Goal: Transaction & Acquisition: Book appointment/travel/reservation

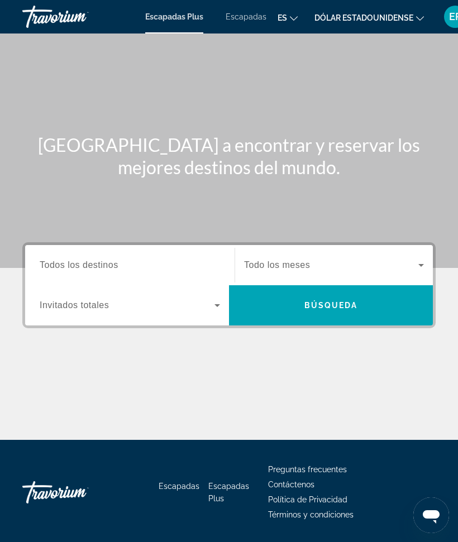
click at [165, 259] on input "Destino Todos los destinos" at bounding box center [130, 265] width 180 height 13
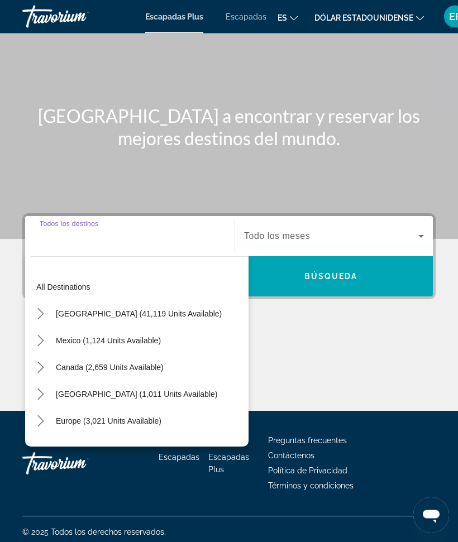
scroll to position [34, 0]
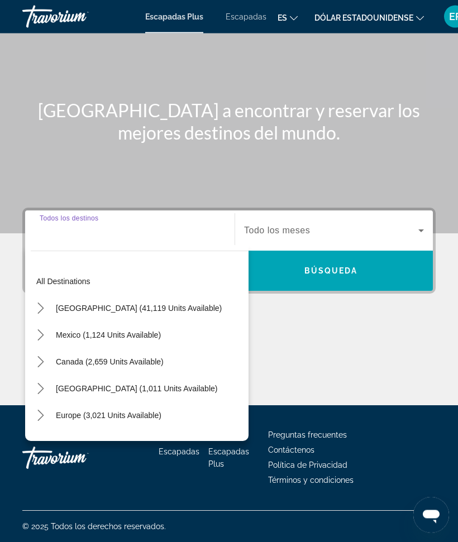
click at [154, 302] on span "Select destination: United States (41,119 units available)" at bounding box center [138, 308] width 177 height 27
type input "**********"
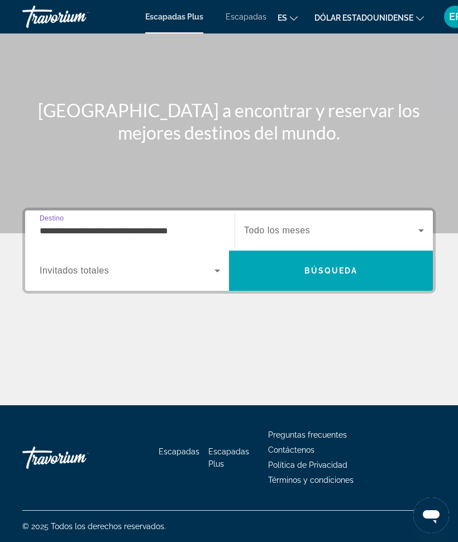
click at [416, 233] on icon "Widget de búsqueda" at bounding box center [420, 230] width 13 height 13
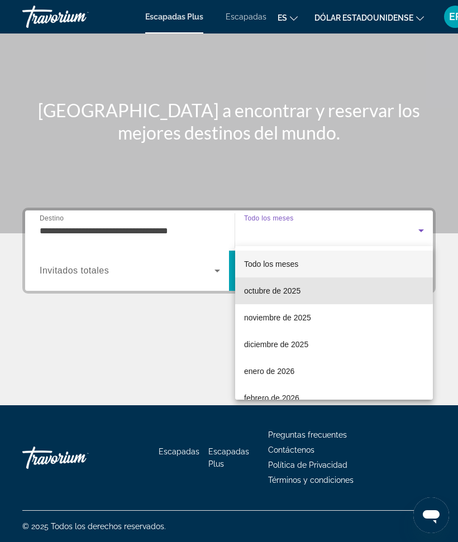
click at [298, 285] on span "octubre de 2025" at bounding box center [272, 290] width 56 height 13
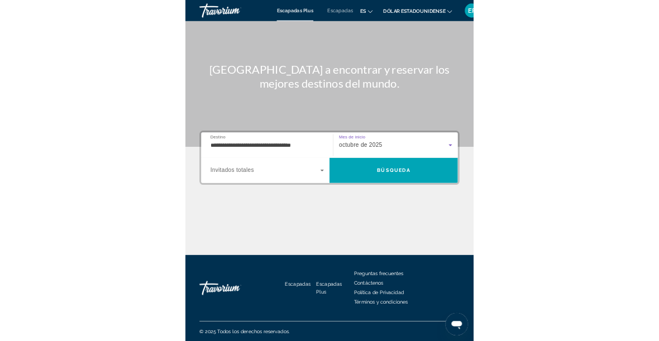
scroll to position [236, 0]
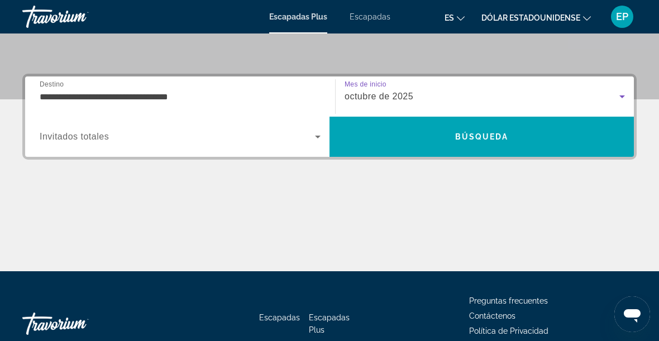
click at [368, 18] on font "Escapadas" at bounding box center [370, 16] width 41 height 9
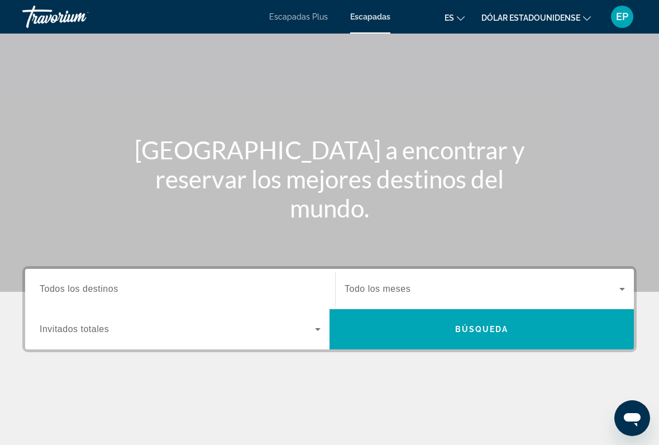
scroll to position [45, 0]
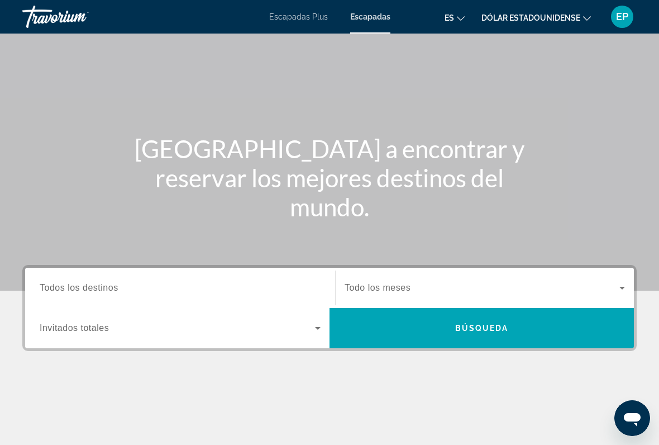
click at [77, 284] on span "Todos los destinos" at bounding box center [79, 287] width 79 height 9
click at [77, 284] on input "Destination Todos los destinos" at bounding box center [180, 288] width 281 height 13
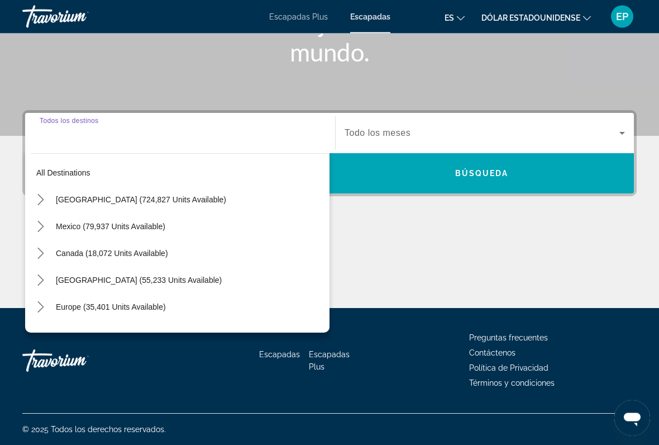
scroll to position [199, 0]
click at [85, 193] on span "Select destination: United States (724,827 units available)" at bounding box center [189, 199] width 279 height 27
type input "**********"
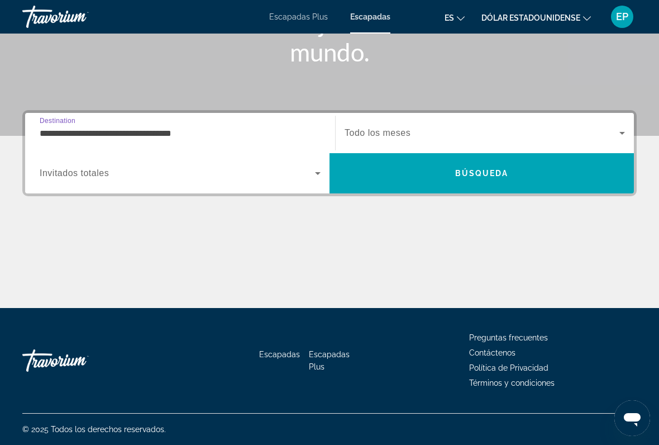
click at [457, 133] on span "Search widget" at bounding box center [482, 132] width 275 height 13
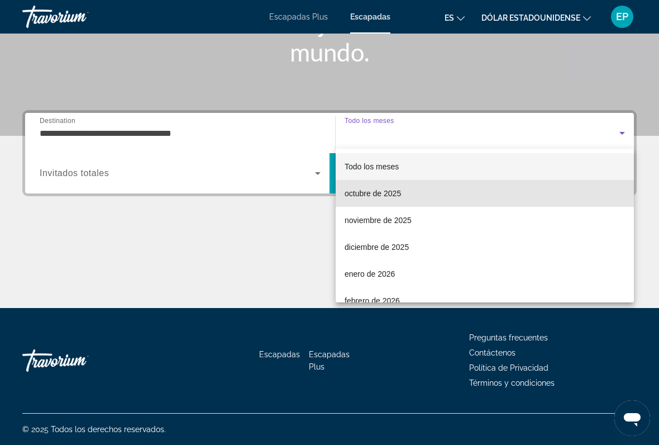
click at [457, 189] on mat-option "octubre de 2025" at bounding box center [485, 193] width 298 height 27
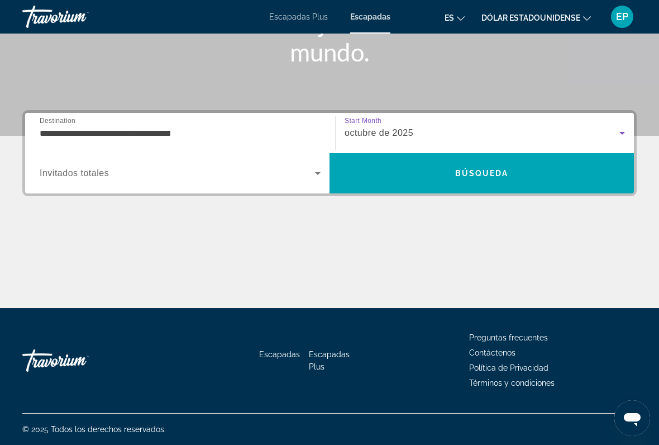
click at [457, 174] on span "Búsqueda" at bounding box center [482, 173] width 54 height 9
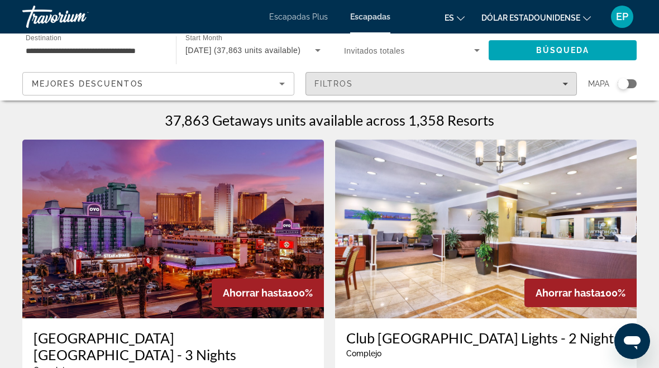
click at [351, 88] on span "Filtros" at bounding box center [333, 83] width 39 height 9
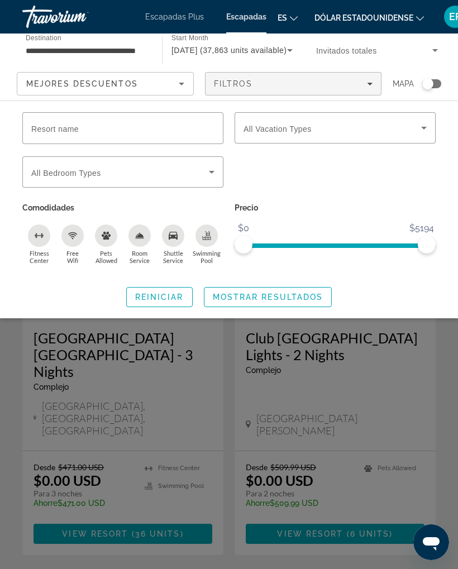
click at [141, 46] on input "**********" at bounding box center [87, 50] width 122 height 13
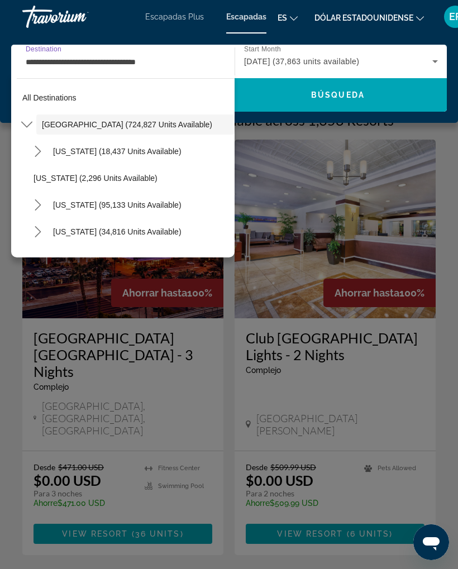
click at [293, 16] on icon "Cambiar idioma" at bounding box center [294, 19] width 8 height 8
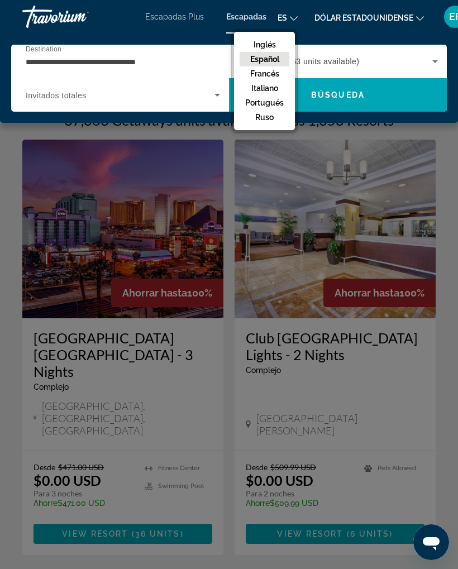
click at [316, 152] on div "Contenido principal" at bounding box center [229, 284] width 458 height 569
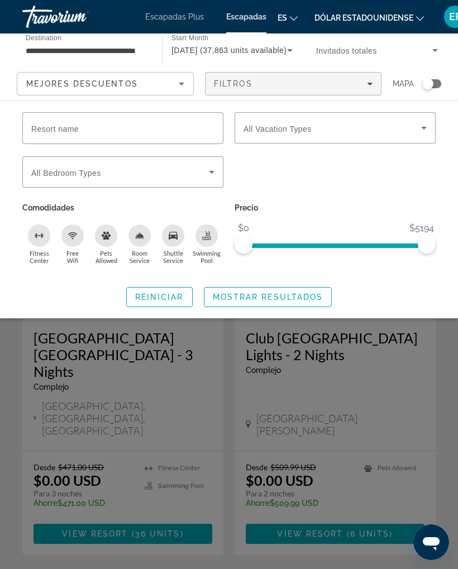
click at [437, 80] on div "Search widget" at bounding box center [431, 83] width 19 height 9
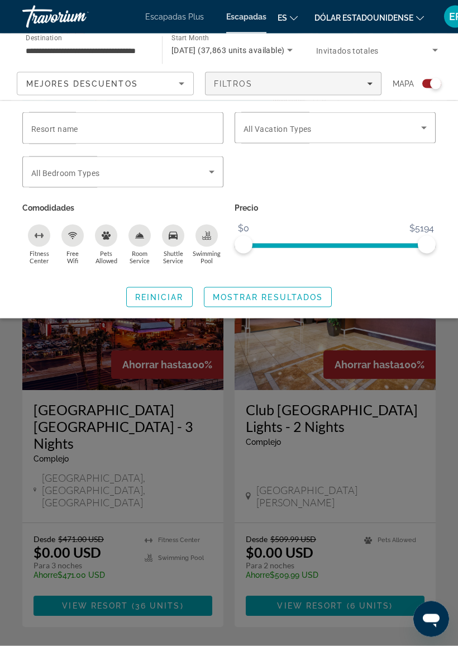
scroll to position [163, 0]
click at [266, 294] on span "Mostrar resultados" at bounding box center [268, 297] width 111 height 9
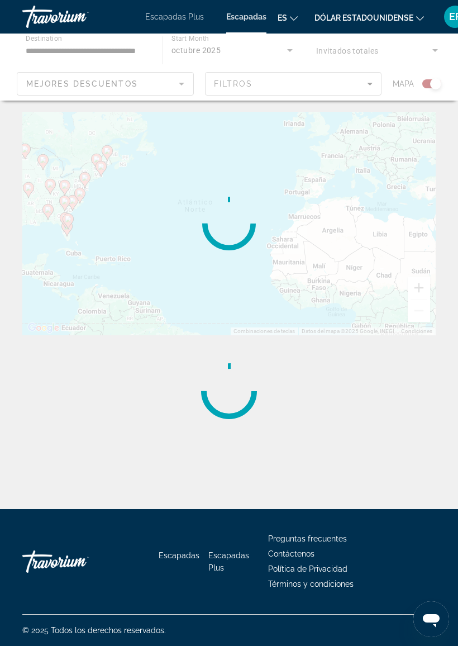
scroll to position [0, 0]
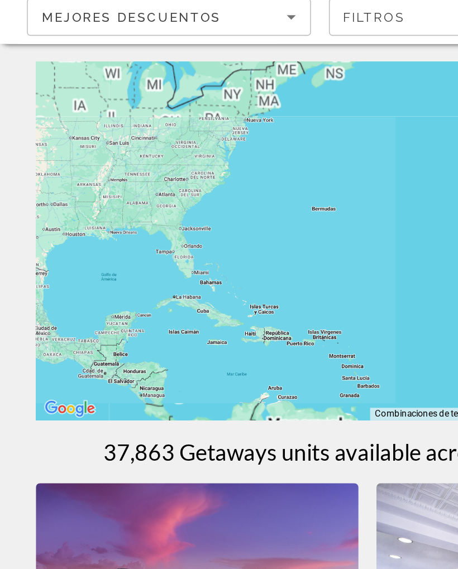
click at [83, 144] on div "Para navegar, presiona las teclas de flecha." at bounding box center [228, 223] width 413 height 223
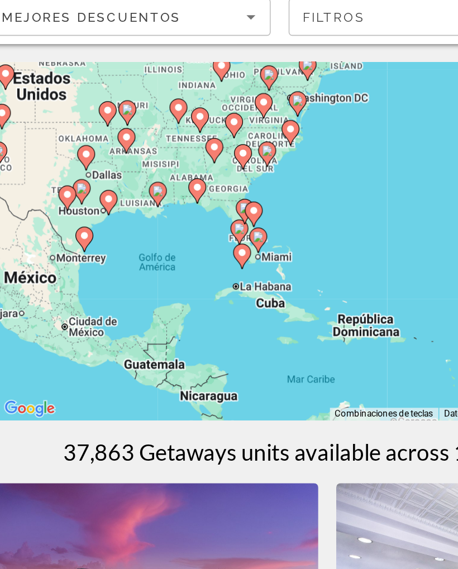
click at [180, 215] on icon "Contenido principal" at bounding box center [185, 223] width 11 height 16
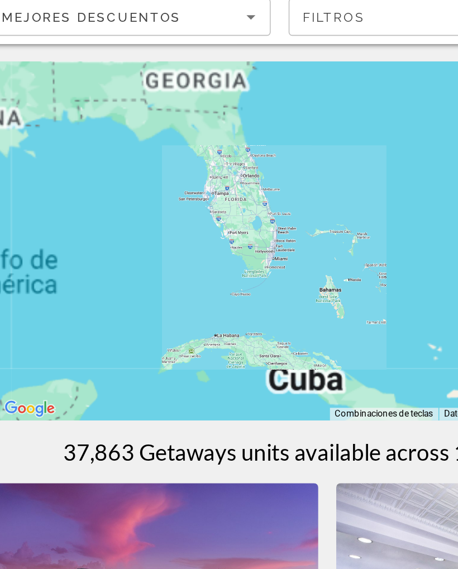
click at [159, 148] on div "Para navegar, presiona las teclas de flecha." at bounding box center [228, 223] width 413 height 223
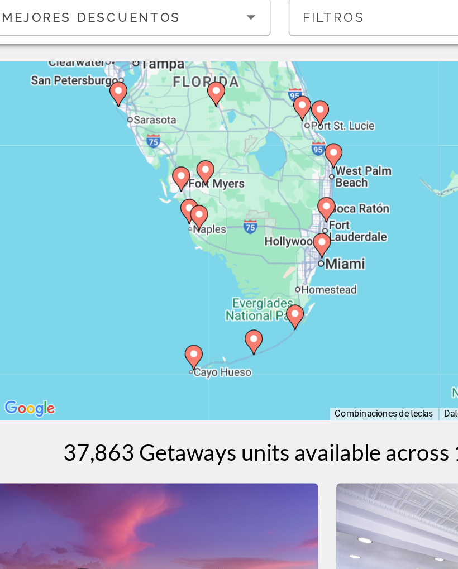
click at [187, 151] on div "Para navegar, presiona las teclas [PERSON_NAME]. Para activar la función de arr…" at bounding box center [228, 223] width 413 height 223
type input "**********"
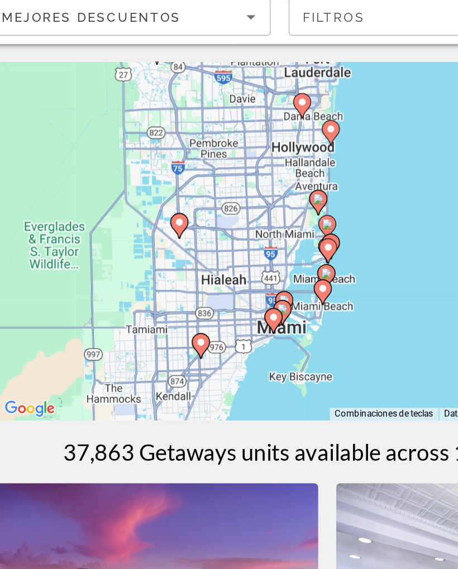
click at [202, 112] on div "Para navegar, presiona las teclas [PERSON_NAME]. Para activar la función de arr…" at bounding box center [228, 223] width 413 height 223
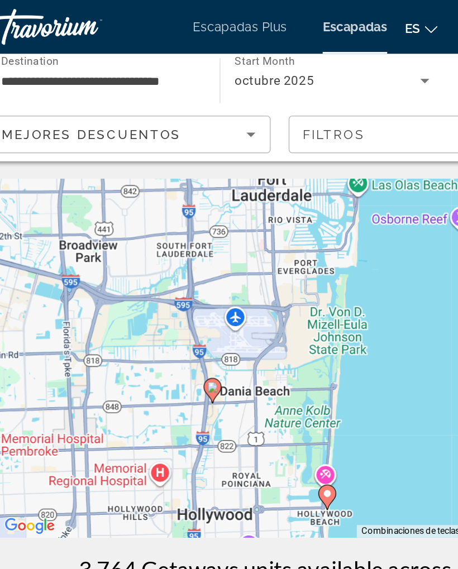
click at [231, 311] on div "Para activar la función de arrastrar con el teclado, presiona Alt + Intro. Una …" at bounding box center [228, 223] width 413 height 223
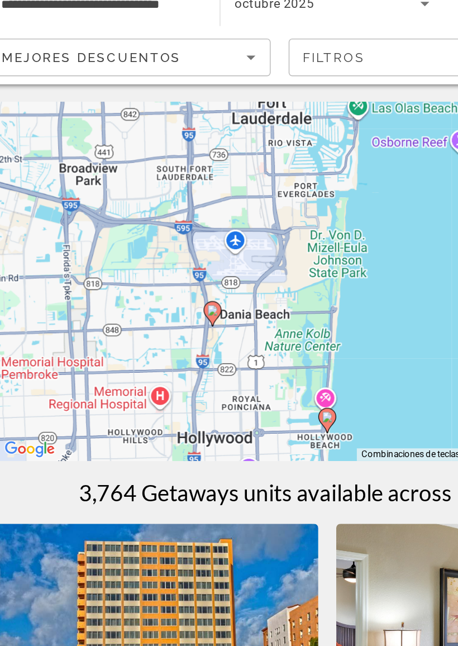
click at [251, 226] on div "Para activar la función de arrastrar con el teclado, presiona Alt + Intro. Una …" at bounding box center [228, 223] width 413 height 223
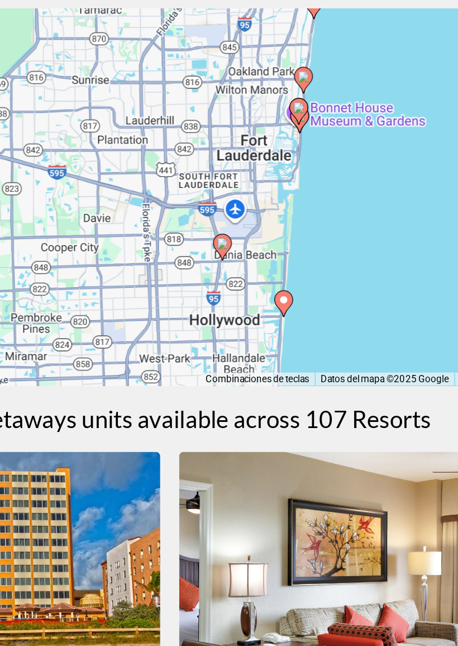
click at [135, 189] on div "Para activar la función de arrastrar con el teclado, presiona Alt + Intro. Una …" at bounding box center [228, 223] width 413 height 223
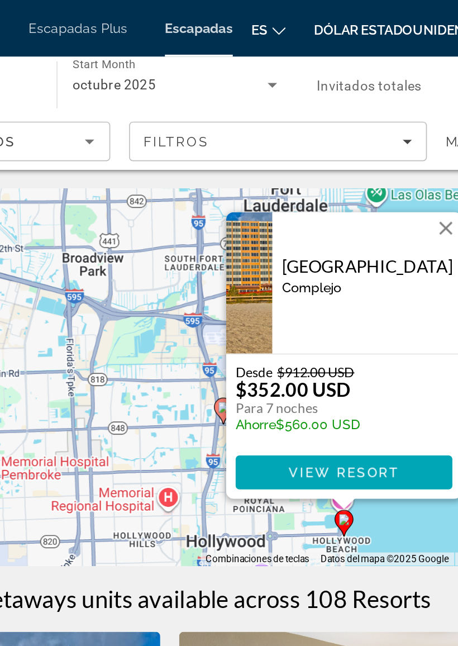
click at [384, 132] on button "Cerrar" at bounding box center [392, 135] width 17 height 17
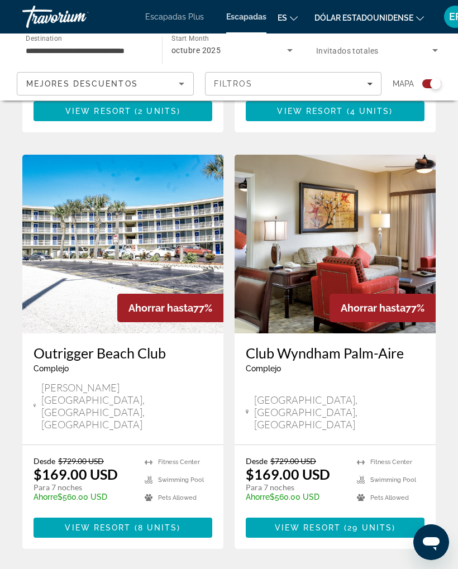
scroll to position [2367, 0]
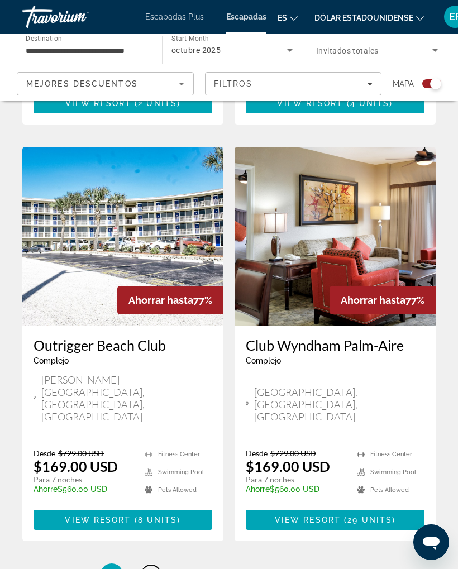
click at [151, 542] on link "page 2" at bounding box center [151, 575] width 20 height 20
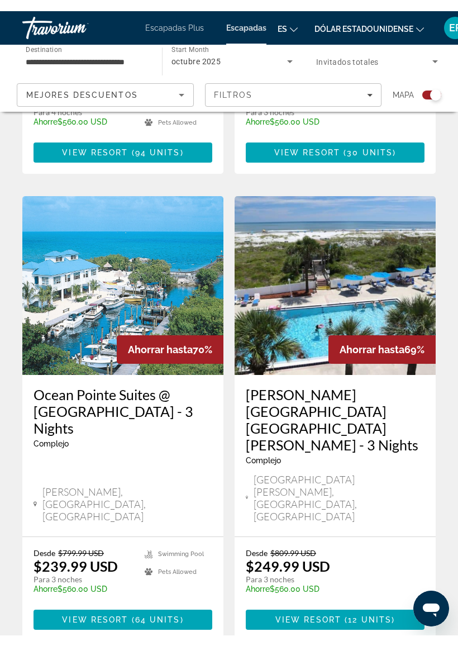
scroll to position [2307, 0]
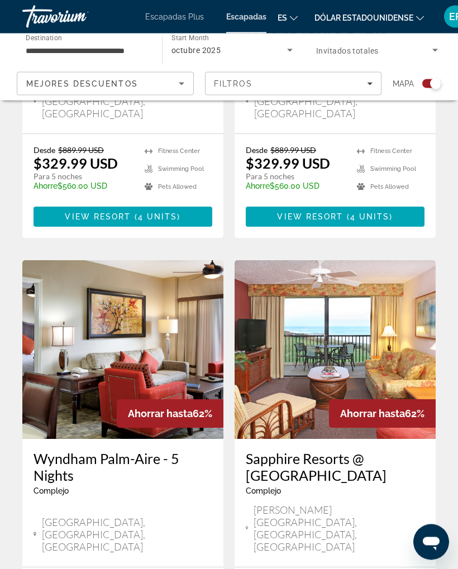
scroll to position [2400, 0]
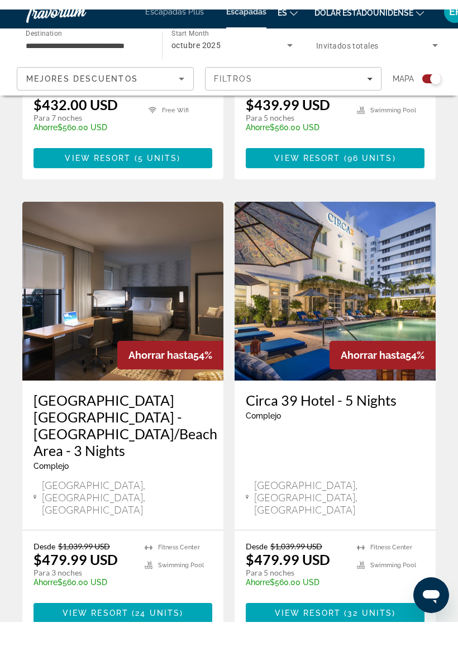
scroll to position [2324, 0]
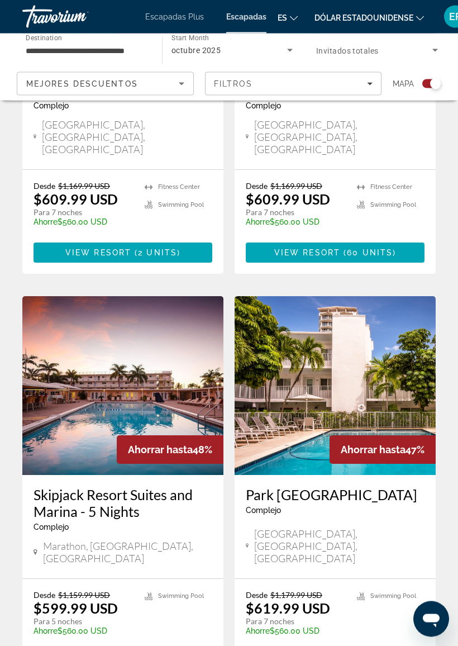
scroll to position [2307, 0]
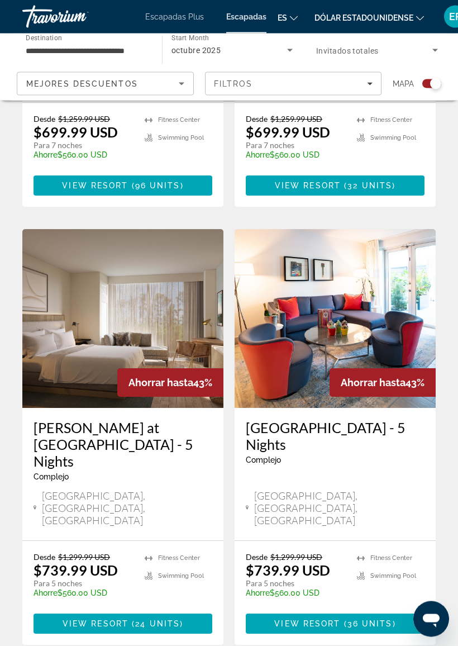
scroll to position [2273, 0]
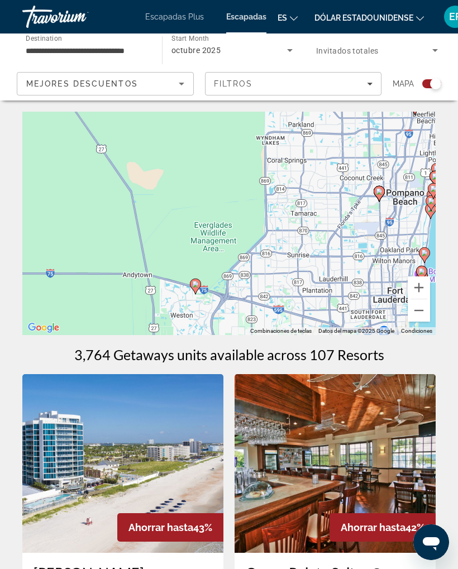
click at [184, 85] on icon "Sort by" at bounding box center [181, 83] width 13 height 13
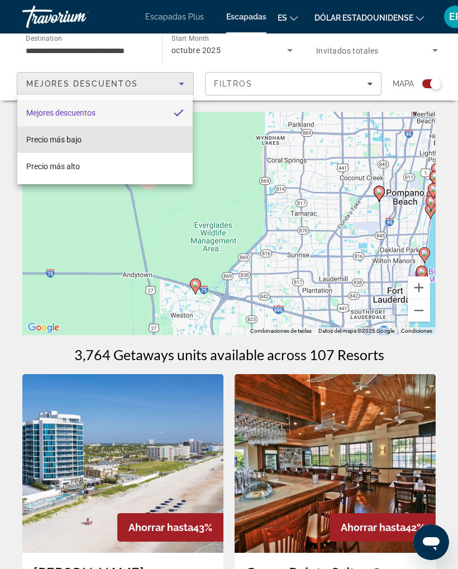
click at [165, 133] on mat-option "Precio más bajo" at bounding box center [104, 139] width 175 height 27
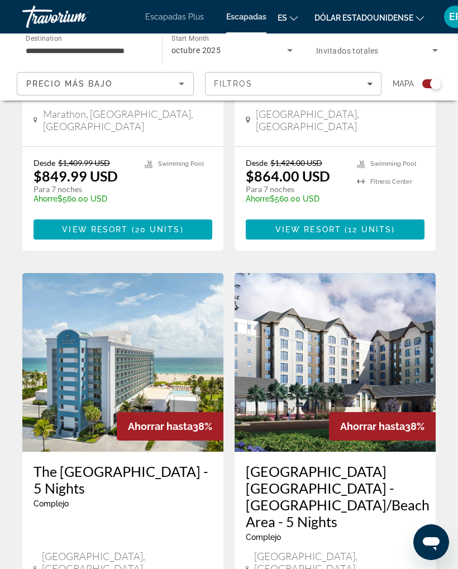
scroll to position [2400, 0]
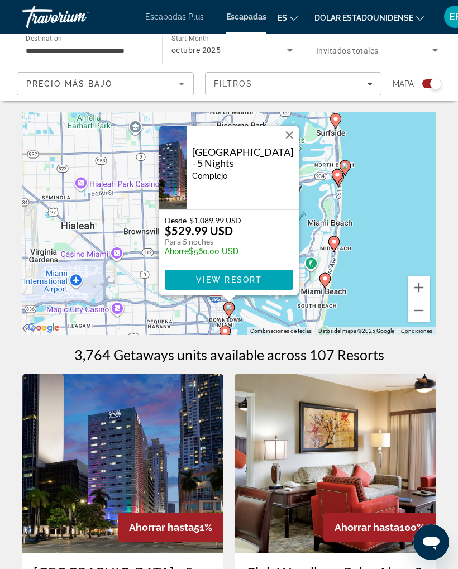
click at [291, 137] on button "Cerrar" at bounding box center [289, 135] width 17 height 17
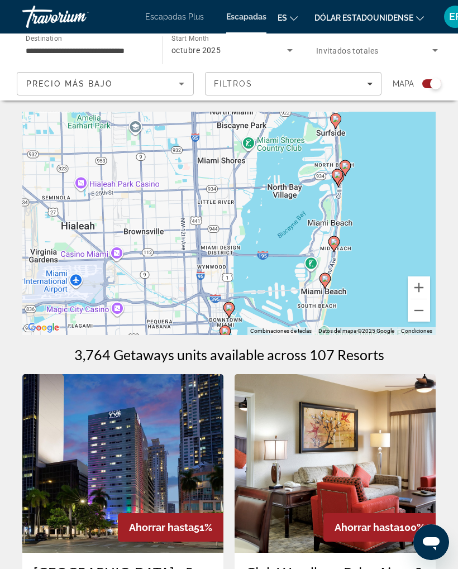
click at [413, 292] on button "Acercar" at bounding box center [419, 287] width 22 height 22
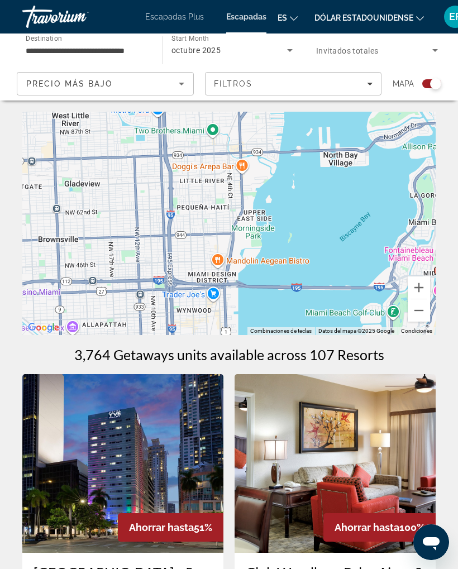
click at [419, 282] on button "Acercar" at bounding box center [419, 287] width 22 height 22
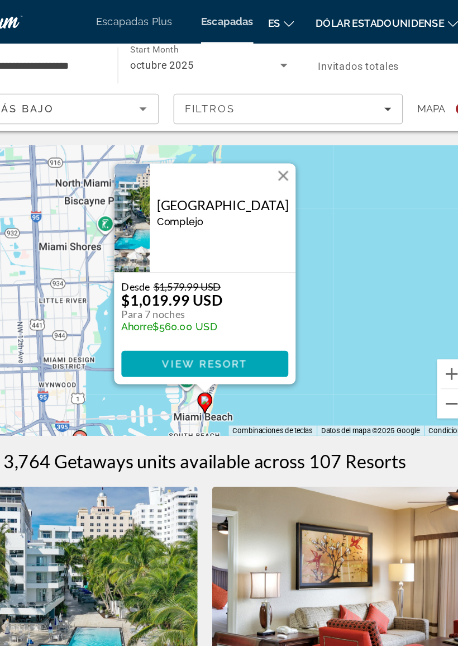
click at [281, 137] on button "Cerrar" at bounding box center [289, 135] width 17 height 17
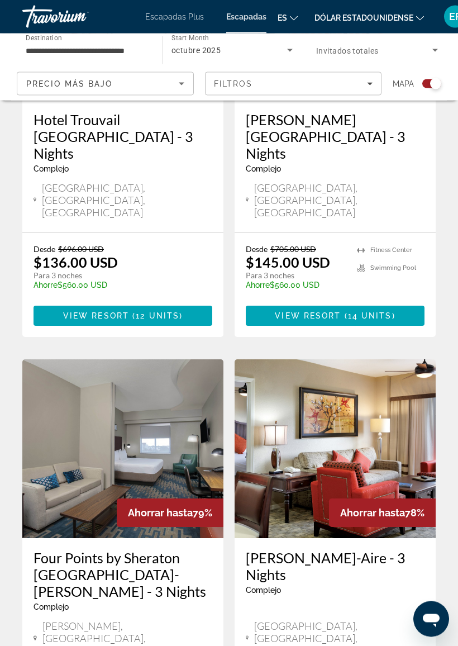
scroll to position [1295, 0]
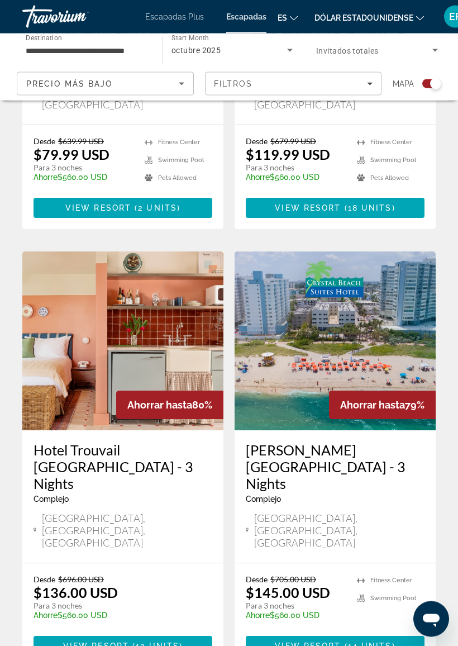
click at [373, 282] on img "Contenido principal" at bounding box center [335, 341] width 201 height 179
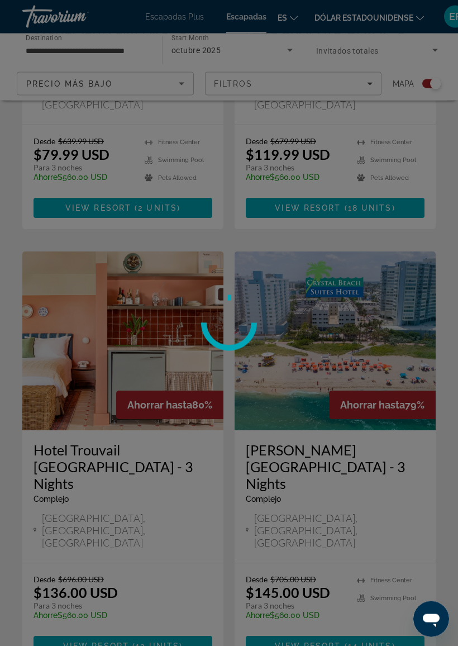
scroll to position [965, 0]
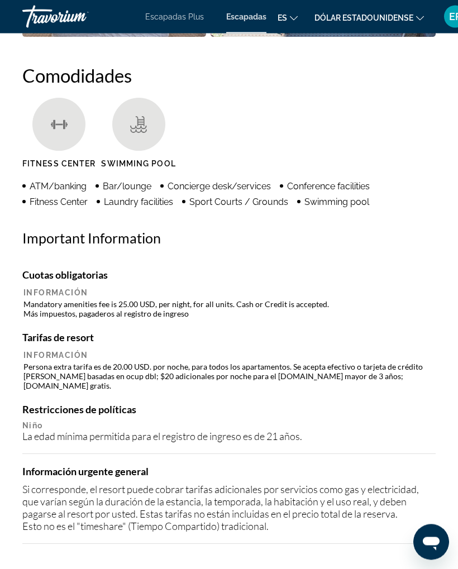
scroll to position [1190, 0]
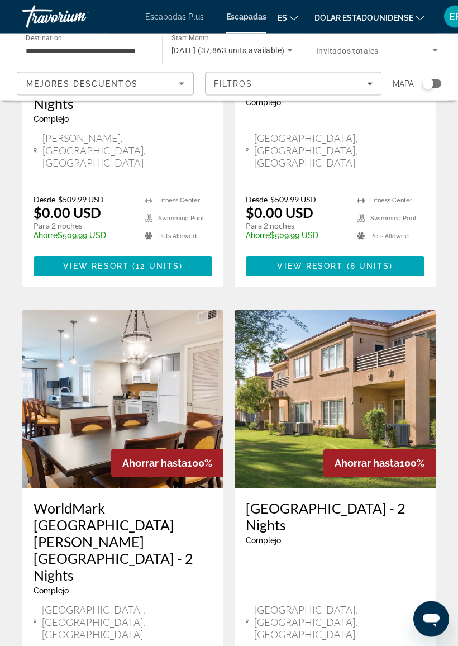
scroll to position [707, 0]
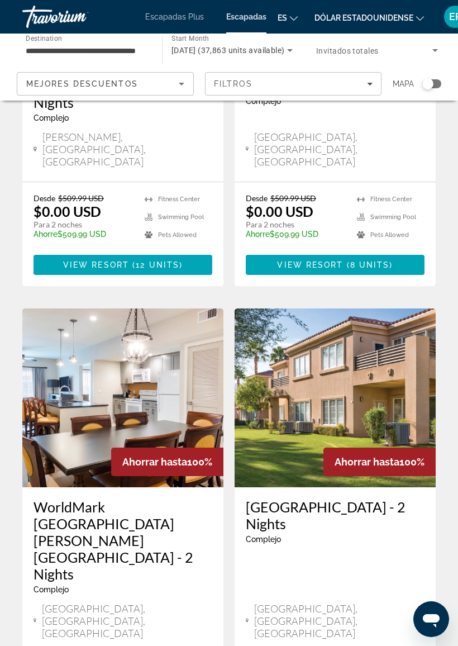
click at [166, 330] on img "Contenido principal" at bounding box center [122, 397] width 201 height 179
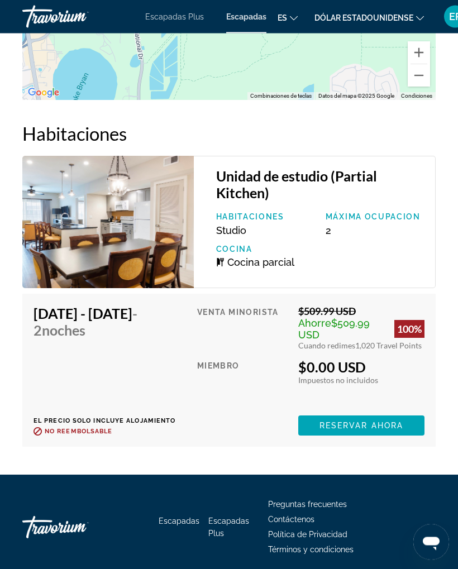
scroll to position [2580, 0]
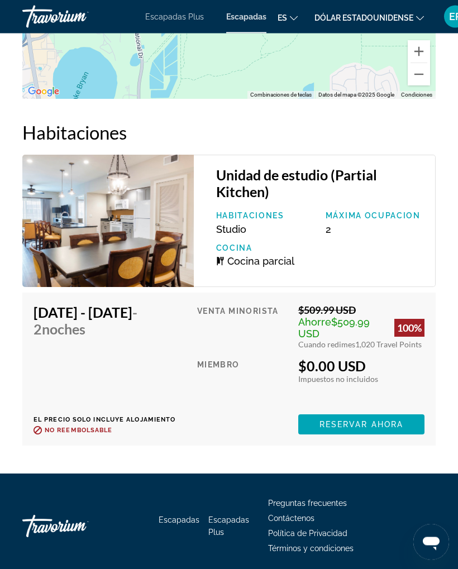
click at [126, 213] on img "Contenido principal" at bounding box center [107, 221] width 171 height 132
click at [148, 228] on img "Contenido principal" at bounding box center [107, 221] width 171 height 132
click at [145, 233] on img "Contenido principal" at bounding box center [107, 221] width 171 height 132
click at [248, 167] on h3 "Unidad de estudio (Partial Kitchen)" at bounding box center [320, 184] width 208 height 34
click at [316, 182] on h3 "Unidad de estudio (Partial Kitchen)" at bounding box center [320, 184] width 208 height 34
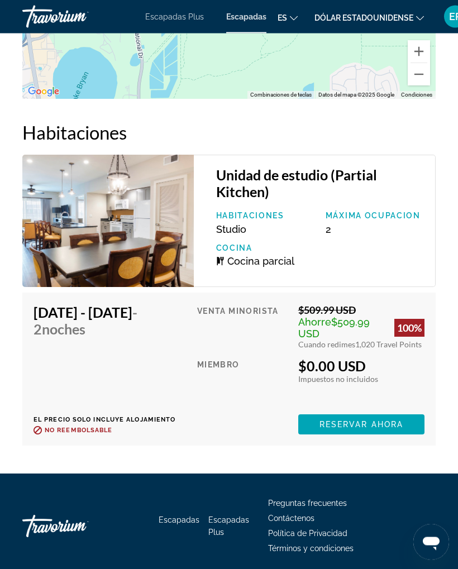
click at [240, 244] on div "Cocina Cocina parcial" at bounding box center [265, 255] width 109 height 23
click at [126, 306] on h4 "[DATE] - [DATE] - [DATE] noches" at bounding box center [111, 321] width 155 height 34
click at [127, 201] on img "Contenido principal" at bounding box center [107, 221] width 171 height 132
click at [113, 211] on img "Contenido principal" at bounding box center [107, 221] width 171 height 132
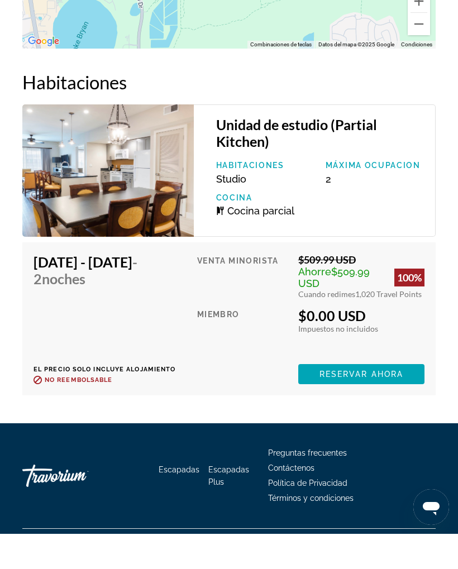
scroll to position [2610, 0]
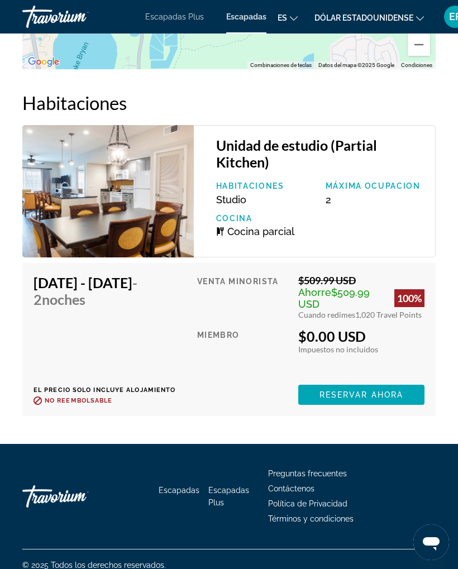
click at [369, 390] on span "Reservar ahora" at bounding box center [361, 394] width 84 height 9
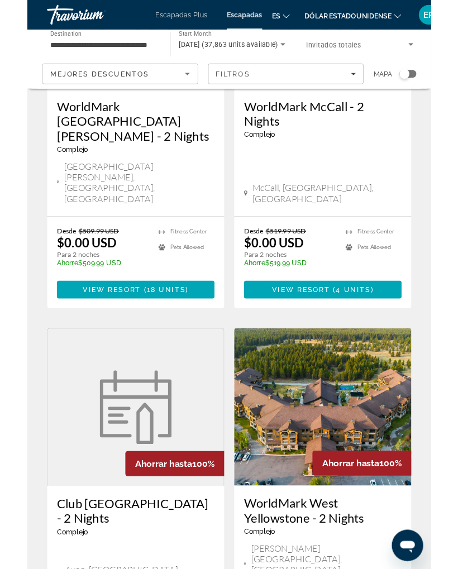
scroll to position [2133, 0]
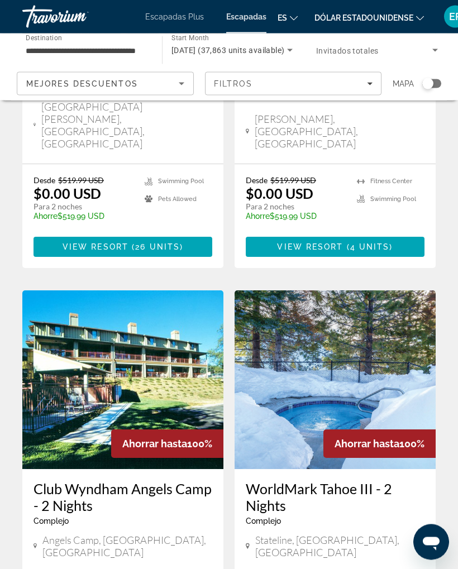
scroll to position [2036, 0]
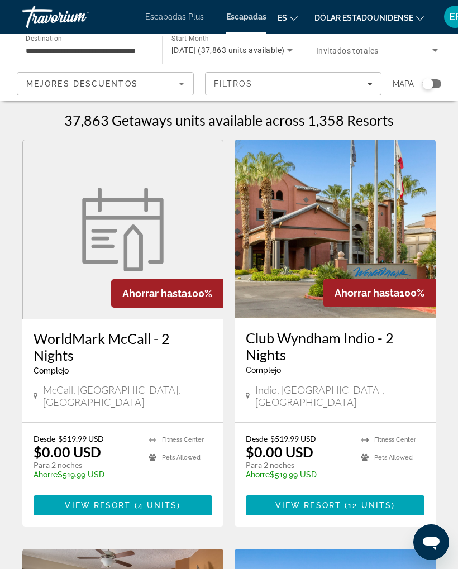
click at [431, 80] on div "Search widget" at bounding box center [427, 83] width 11 height 11
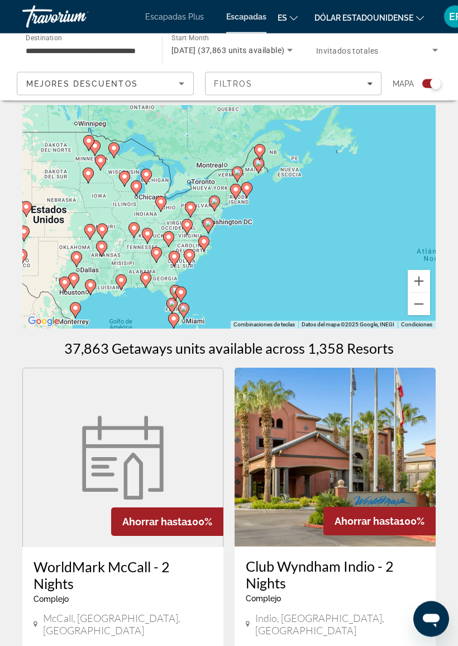
scroll to position [6, 0]
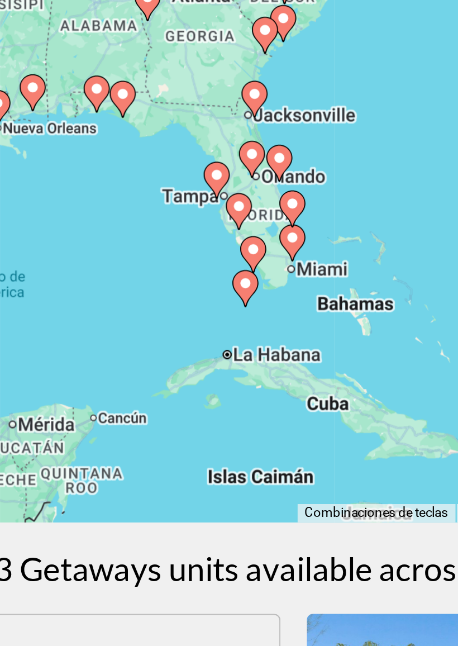
click at [125, 116] on div "Para activar la función de arrastrar con el teclado, presiona Alt + Intro. Una …" at bounding box center [228, 217] width 413 height 223
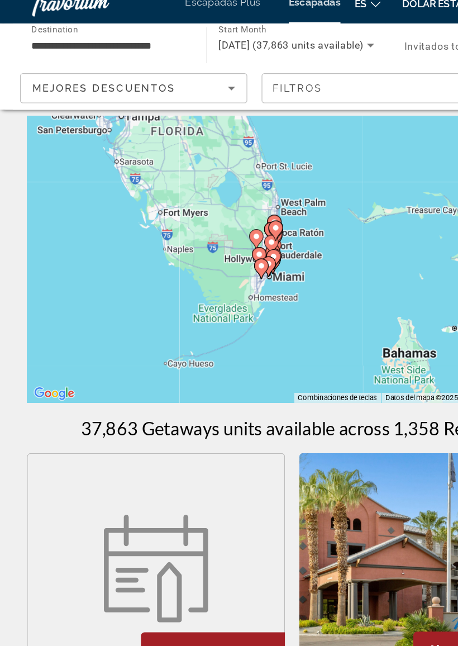
type input "**********"
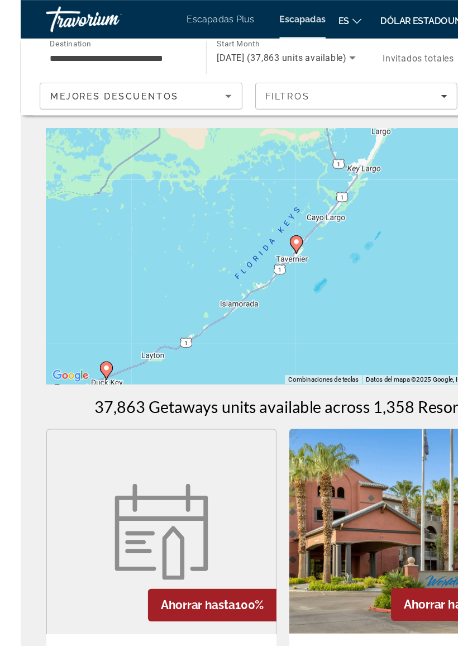
scroll to position [0, 0]
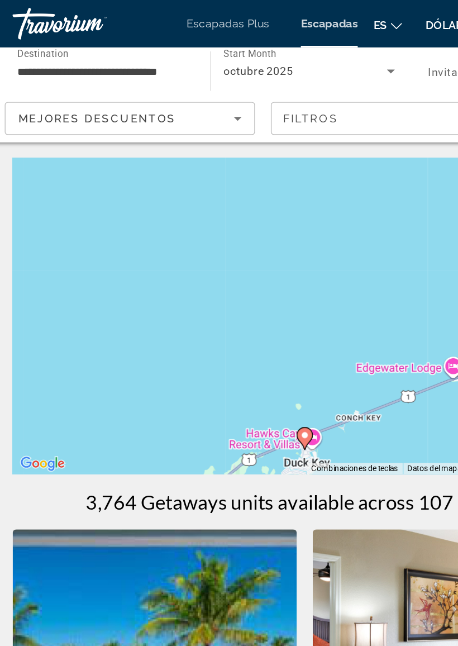
click at [298, 216] on div "Para activar la función de arrastrar con el teclado, presiona Alt + Intro. Una …" at bounding box center [228, 223] width 413 height 223
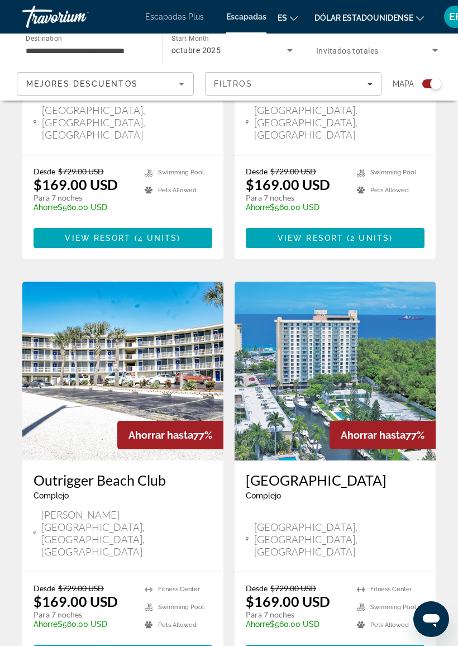
scroll to position [2239, 0]
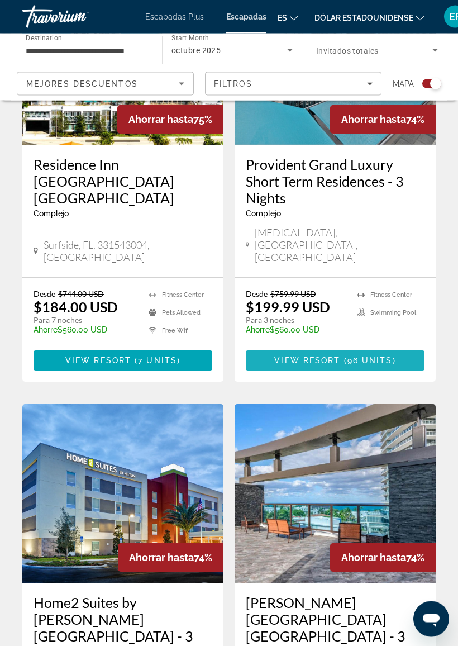
scroll to position [1234, 0]
click at [367, 84] on icon "Filters" at bounding box center [370, 84] width 6 height 6
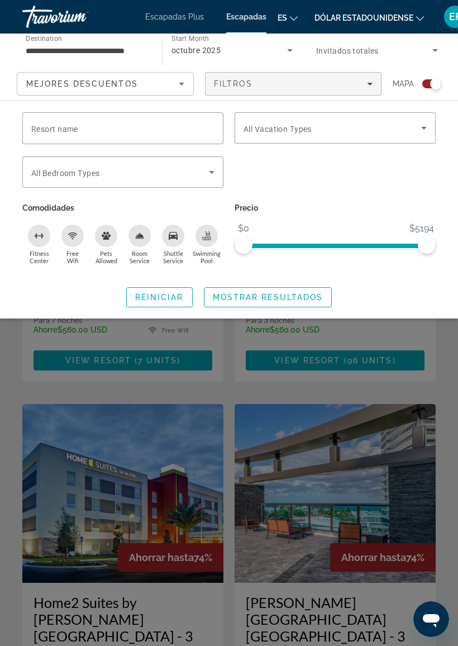
click at [181, 124] on input "Resort name" at bounding box center [122, 128] width 183 height 13
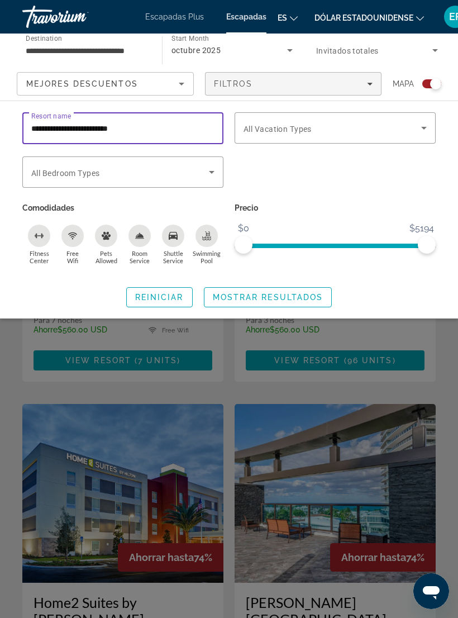
type input "**********"
click at [427, 125] on icon "Search widget" at bounding box center [423, 127] width 13 height 13
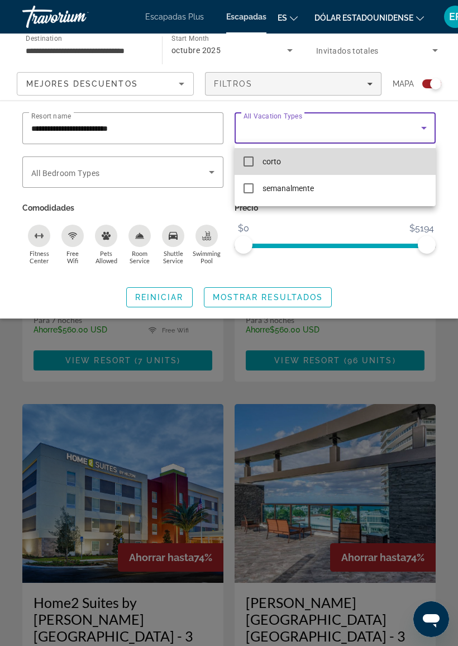
click at [249, 166] on mat-option "corto" at bounding box center [335, 161] width 201 height 27
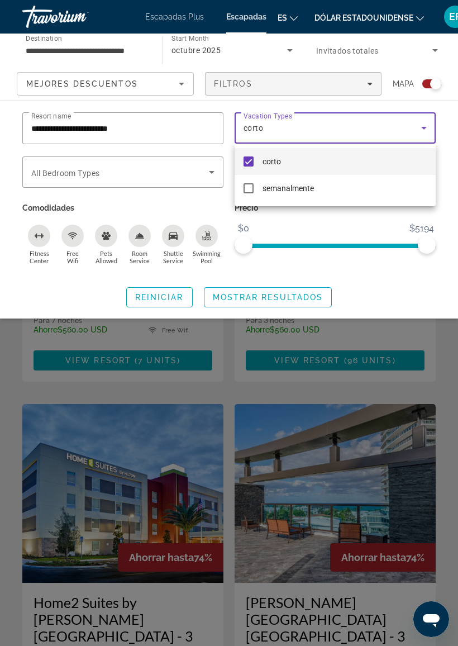
click at [353, 222] on div at bounding box center [229, 323] width 458 height 646
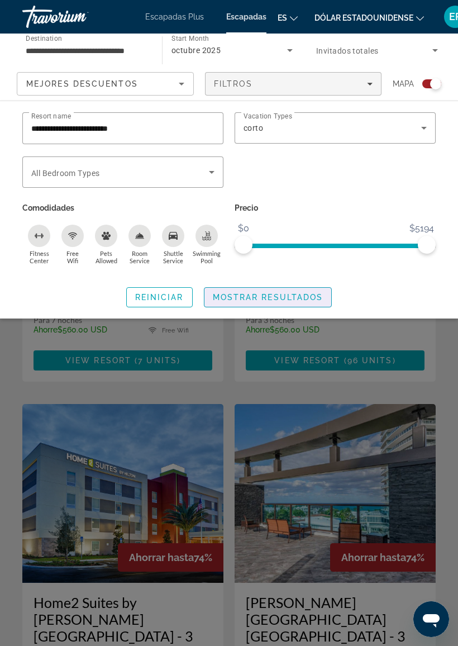
click at [278, 293] on span "Mostrar resultados" at bounding box center [268, 297] width 111 height 9
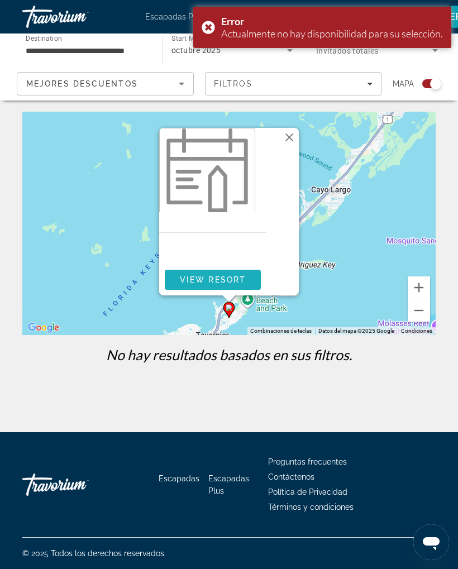
click at [206, 277] on span "View Resort" at bounding box center [213, 279] width 66 height 9
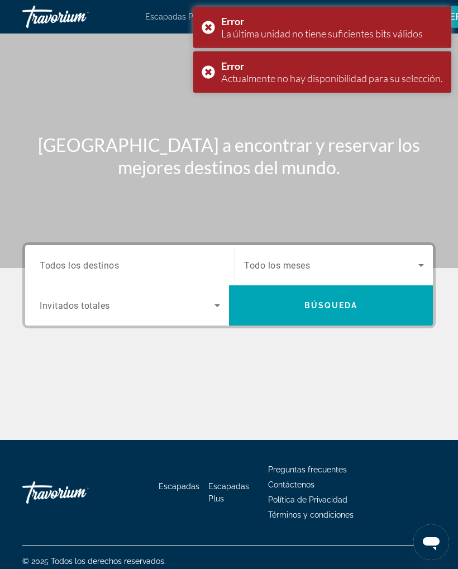
click at [421, 261] on icon "Search widget" at bounding box center [420, 265] width 13 height 13
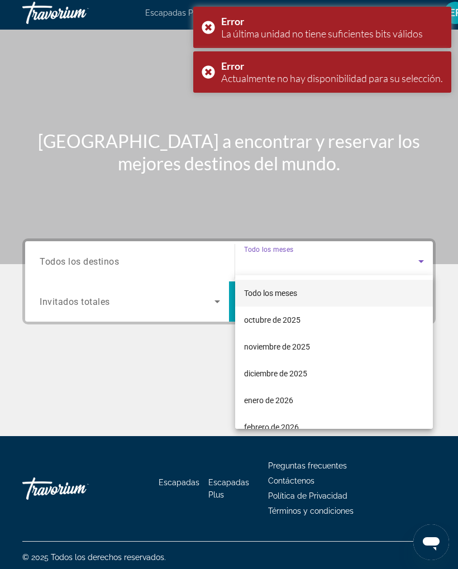
scroll to position [8, 0]
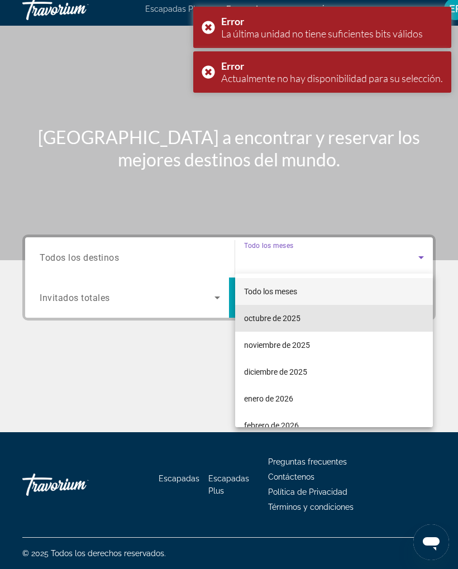
click at [296, 312] on span "octubre de 2025" at bounding box center [272, 318] width 56 height 13
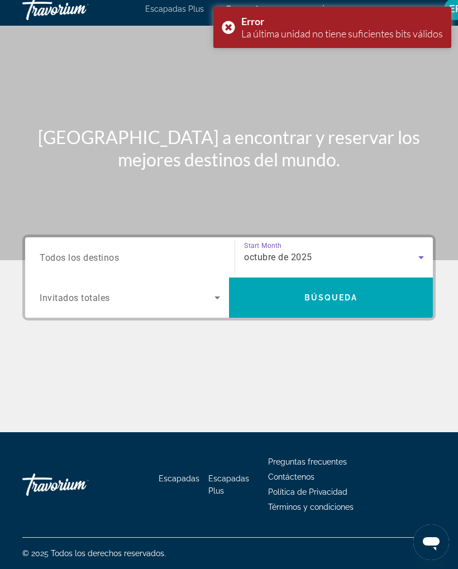
click at [327, 298] on span "Búsqueda" at bounding box center [331, 297] width 54 height 9
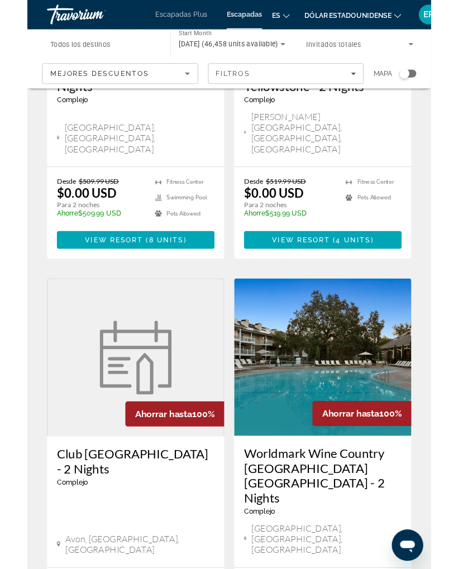
scroll to position [2149, 0]
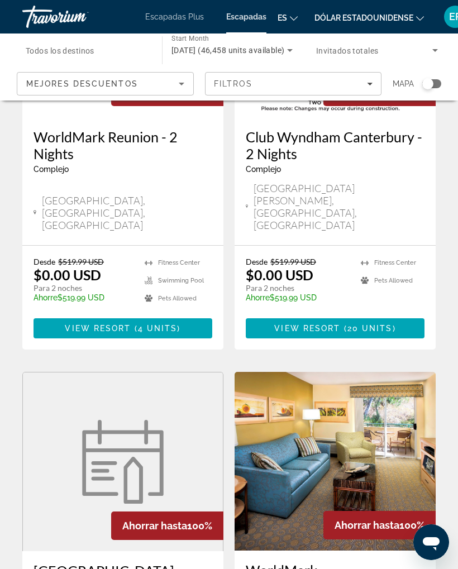
scroll to position [200, 0]
